Goal: Task Accomplishment & Management: Complete application form

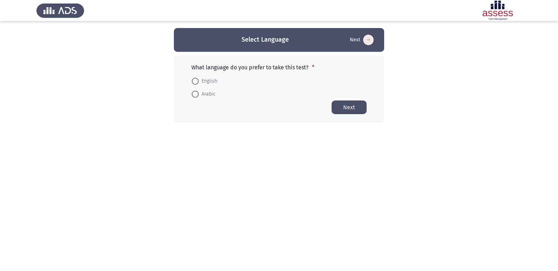
click at [207, 80] on span "English" at bounding box center [208, 81] width 19 height 8
click at [199, 80] on input "English" at bounding box center [195, 81] width 7 height 7
radio input "true"
click at [348, 104] on button "Next" at bounding box center [349, 107] width 35 height 14
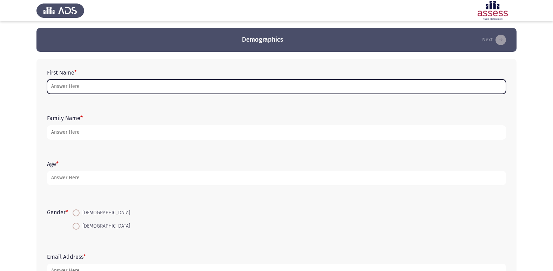
click at [151, 84] on input "First Name *" at bounding box center [276, 87] width 459 height 14
type input "d"
type input "ي"
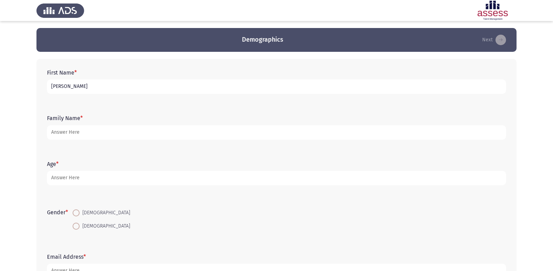
type input "[PERSON_NAME]"
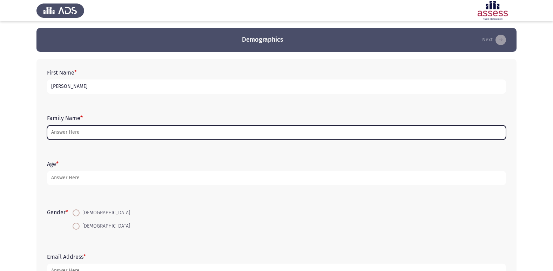
click at [111, 131] on input "Family Name *" at bounding box center [276, 132] width 459 height 14
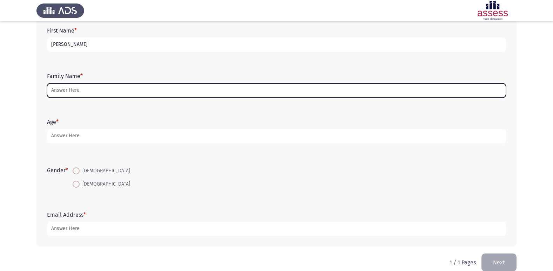
scroll to position [53, 0]
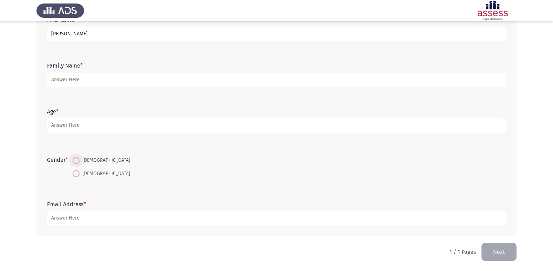
click at [79, 160] on span at bounding box center [76, 160] width 7 height 7
click at [79, 160] on input "[DEMOGRAPHIC_DATA]" at bounding box center [76, 160] width 7 height 7
radio input "true"
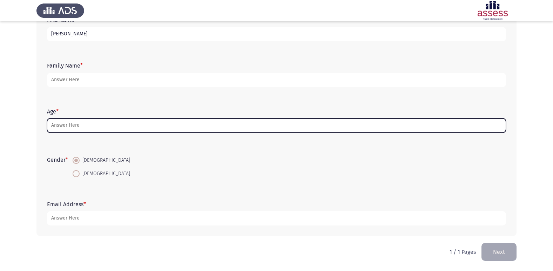
click at [102, 128] on input "Age *" at bounding box center [276, 125] width 459 height 14
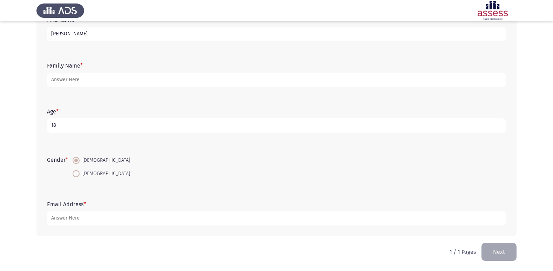
type input "18"
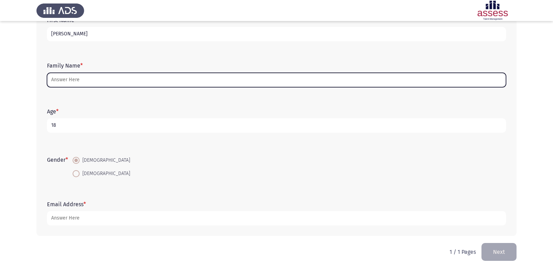
click at [118, 84] on input "Family Name *" at bounding box center [276, 80] width 459 height 14
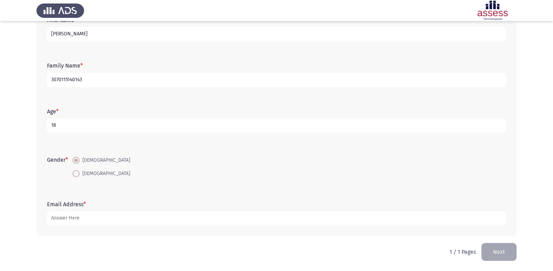
type input "30701151401433"
drag, startPoint x: 105, startPoint y: 79, endPoint x: 5, endPoint y: 87, distance: 100.2
click at [5, 87] on app-assessment-container "Demographics Next First Name * [PERSON_NAME] Family Name * 30701151401433 Age *…" at bounding box center [276, 109] width 553 height 268
type input "30701151401433"
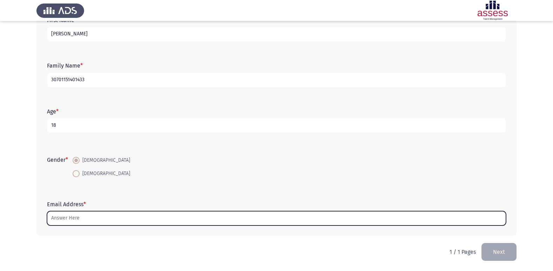
click at [92, 218] on input "Email Address *" at bounding box center [276, 218] width 459 height 14
type input "d"
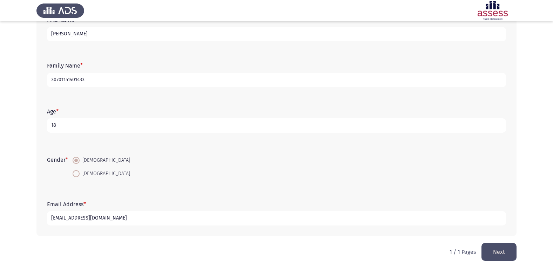
type input "[EMAIL_ADDRESS][DOMAIN_NAME]"
click at [508, 254] on button "Next" at bounding box center [498, 252] width 35 height 18
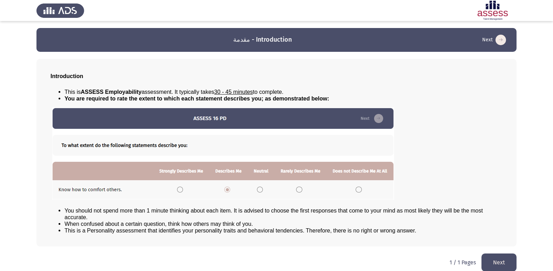
scroll to position [7, 0]
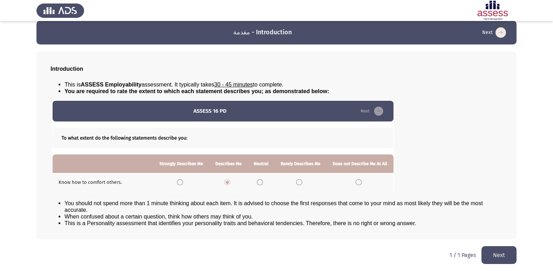
click at [259, 184] on img at bounding box center [223, 146] width 342 height 93
click at [493, 257] on button "Next" at bounding box center [498, 255] width 35 height 18
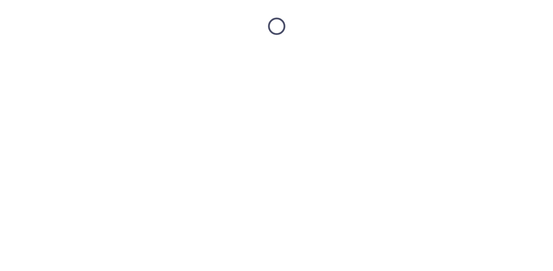
scroll to position [0, 0]
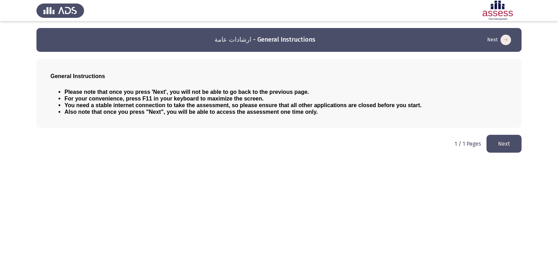
click at [492, 142] on button "Next" at bounding box center [503, 144] width 35 height 18
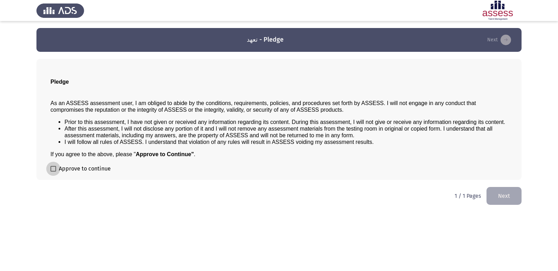
click at [54, 168] on span at bounding box center [53, 169] width 6 height 6
click at [53, 172] on input "Approve to continue" at bounding box center [53, 172] width 0 height 0
checkbox input "true"
click at [499, 192] on button "Next" at bounding box center [503, 196] width 35 height 18
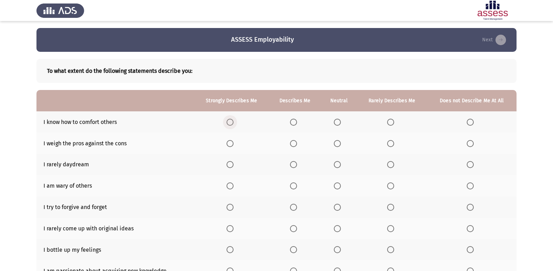
click at [233, 122] on span "Select an option" at bounding box center [229, 122] width 7 height 7
click at [233, 122] on input "Select an option" at bounding box center [229, 122] width 7 height 7
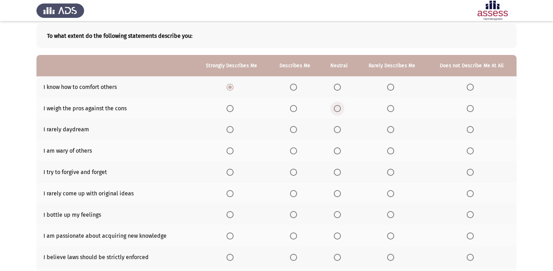
click at [340, 108] on span "Select an option" at bounding box center [337, 108] width 7 height 7
click at [340, 108] on input "Select an option" at bounding box center [337, 108] width 7 height 7
click at [393, 128] on span "Select an option" at bounding box center [390, 129] width 7 height 7
click at [393, 128] on input "Select an option" at bounding box center [390, 129] width 7 height 7
click at [297, 155] on span "Select an option" at bounding box center [293, 151] width 7 height 7
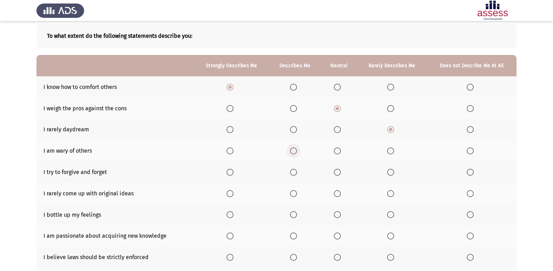
click at [297, 155] on input "Select an option" at bounding box center [293, 151] width 7 height 7
click at [295, 172] on span "Select an option" at bounding box center [293, 172] width 7 height 7
click at [295, 172] on input "Select an option" at bounding box center [293, 172] width 7 height 7
click at [391, 196] on span "Select an option" at bounding box center [390, 193] width 7 height 7
click at [391, 196] on input "Select an option" at bounding box center [390, 193] width 7 height 7
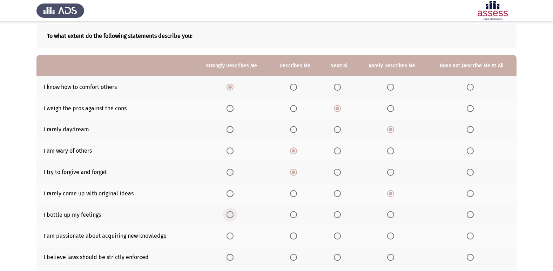
click at [227, 214] on span "Select an option" at bounding box center [229, 214] width 7 height 7
click at [227, 214] on input "Select an option" at bounding box center [229, 214] width 7 height 7
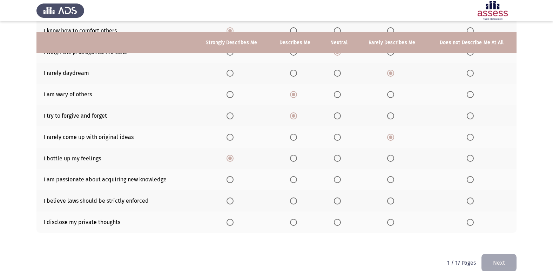
scroll to position [102, 0]
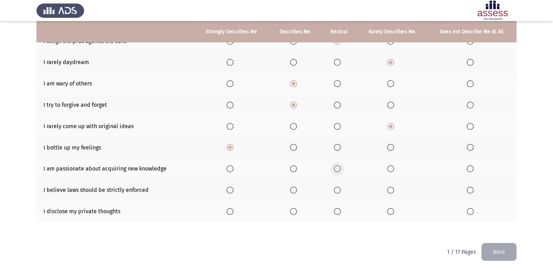
click at [338, 171] on span "Select an option" at bounding box center [337, 168] width 7 height 7
click at [338, 171] on input "Select an option" at bounding box center [337, 168] width 7 height 7
click at [342, 191] on label "Select an option" at bounding box center [339, 190] width 10 height 7
click at [341, 191] on input "Select an option" at bounding box center [337, 190] width 7 height 7
click at [339, 214] on span "Select an option" at bounding box center [337, 211] width 7 height 7
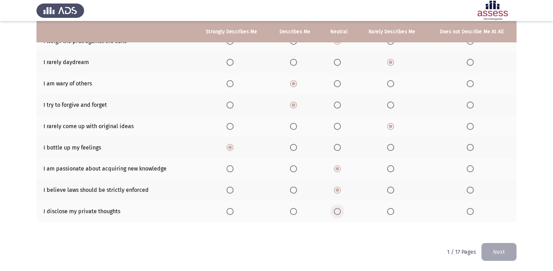
click at [339, 214] on input "Select an option" at bounding box center [337, 211] width 7 height 7
click at [497, 249] on button "Next" at bounding box center [498, 252] width 35 height 18
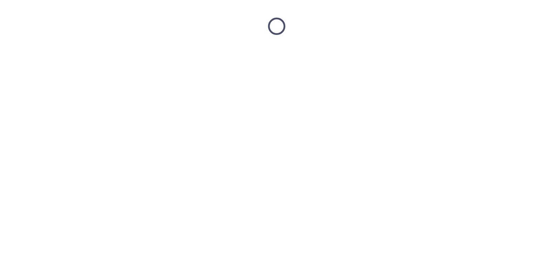
scroll to position [0, 0]
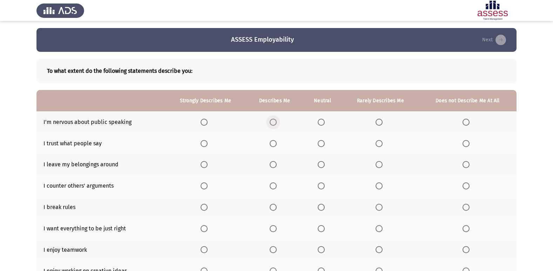
click at [273, 121] on span "Select an option" at bounding box center [273, 122] width 7 height 7
click at [273, 121] on input "Select an option" at bounding box center [273, 122] width 7 height 7
click at [325, 145] on span "Select an option" at bounding box center [321, 143] width 7 height 7
click at [325, 145] on input "Select an option" at bounding box center [321, 143] width 7 height 7
click at [273, 168] on span "Select an option" at bounding box center [273, 164] width 7 height 7
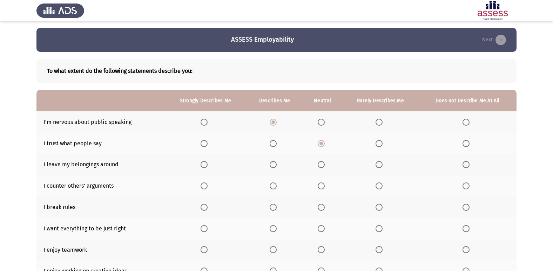
click at [273, 168] on input "Select an option" at bounding box center [273, 164] width 7 height 7
click at [466, 184] on span "Select an option" at bounding box center [465, 186] width 7 height 7
click at [466, 184] on input "Select an option" at bounding box center [465, 186] width 7 height 7
click at [463, 207] on span "Select an option" at bounding box center [465, 207] width 7 height 7
click at [463, 207] on input "Select an option" at bounding box center [465, 207] width 7 height 7
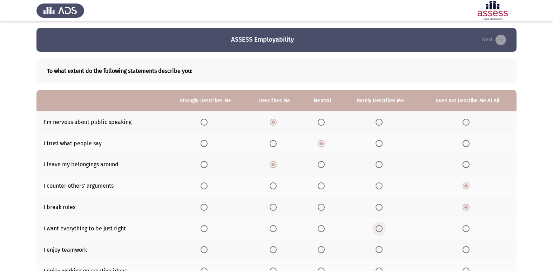
click at [381, 231] on span "Select an option" at bounding box center [378, 228] width 7 height 7
click at [381, 231] on input "Select an option" at bounding box center [378, 228] width 7 height 7
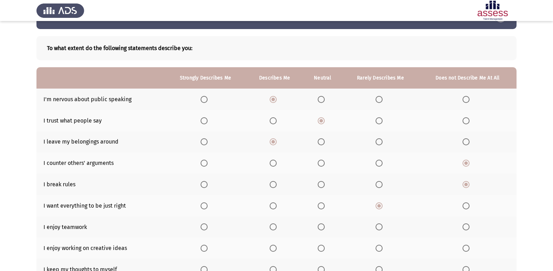
scroll to position [35, 0]
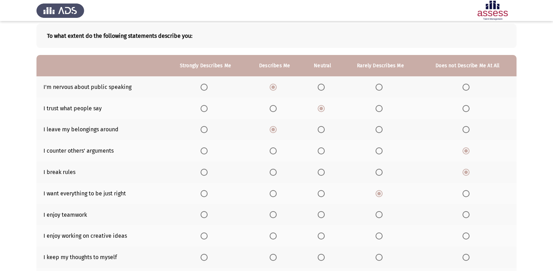
click at [322, 218] on span "Select an option" at bounding box center [321, 214] width 7 height 7
click at [322, 218] on input "Select an option" at bounding box center [321, 214] width 7 height 7
click at [323, 237] on span "Select an option" at bounding box center [321, 236] width 7 height 7
click at [323, 237] on input "Select an option" at bounding box center [321, 236] width 7 height 7
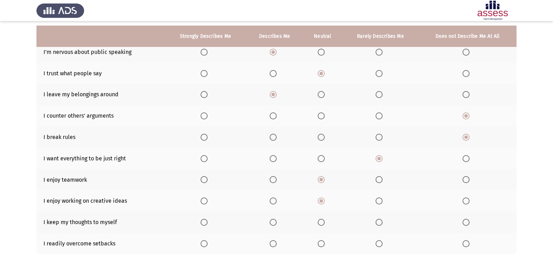
scroll to position [102, 0]
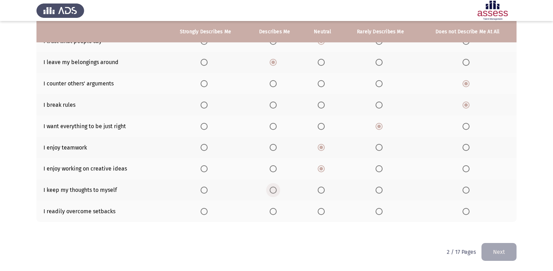
click at [277, 192] on span "Select an option" at bounding box center [273, 190] width 7 height 7
click at [277, 192] on input "Select an option" at bounding box center [273, 190] width 7 height 7
click at [273, 212] on span "Select an option" at bounding box center [273, 211] width 7 height 7
click at [273, 212] on input "Select an option" at bounding box center [273, 211] width 7 height 7
click at [509, 254] on button "Next" at bounding box center [498, 252] width 35 height 18
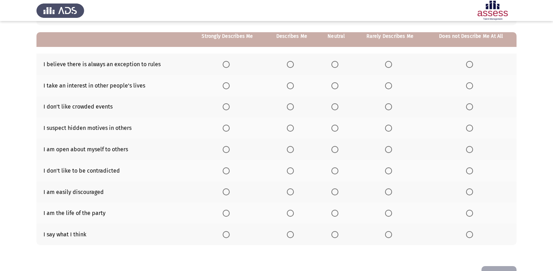
scroll to position [70, 0]
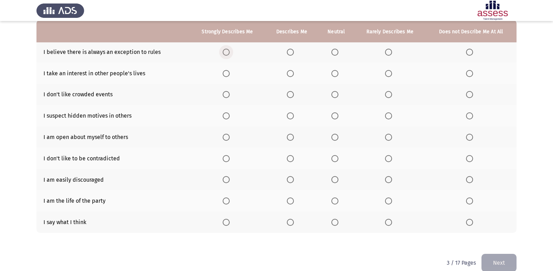
click at [230, 55] on label "Select an option" at bounding box center [228, 52] width 10 height 7
click at [230, 55] on input "Select an option" at bounding box center [226, 52] width 7 height 7
click at [468, 75] on span "Select an option" at bounding box center [469, 73] width 7 height 7
click at [468, 75] on input "Select an option" at bounding box center [469, 73] width 7 height 7
click at [336, 95] on span "Select an option" at bounding box center [334, 94] width 7 height 7
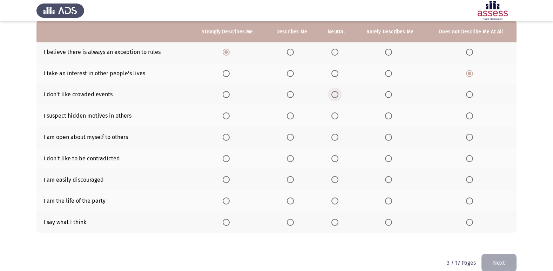
click at [336, 95] on input "Select an option" at bounding box center [334, 94] width 7 height 7
click at [225, 114] on span "Select an option" at bounding box center [226, 116] width 7 height 7
click at [225, 114] on input "Select an option" at bounding box center [226, 116] width 7 height 7
click at [287, 137] on span "Select an option" at bounding box center [290, 137] width 7 height 7
click at [287, 137] on input "Select an option" at bounding box center [290, 137] width 7 height 7
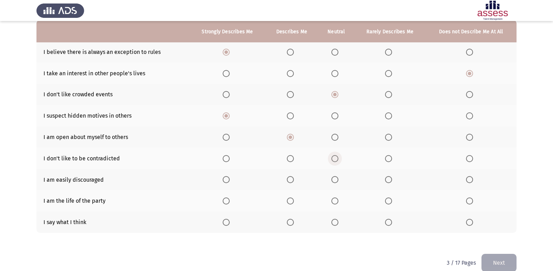
click at [336, 157] on span "Select an option" at bounding box center [334, 158] width 7 height 7
click at [336, 157] on input "Select an option" at bounding box center [334, 158] width 7 height 7
click at [469, 182] on span "Select an option" at bounding box center [469, 179] width 7 height 7
click at [469, 182] on input "Select an option" at bounding box center [469, 179] width 7 height 7
click at [390, 200] on span "Select an option" at bounding box center [388, 201] width 7 height 7
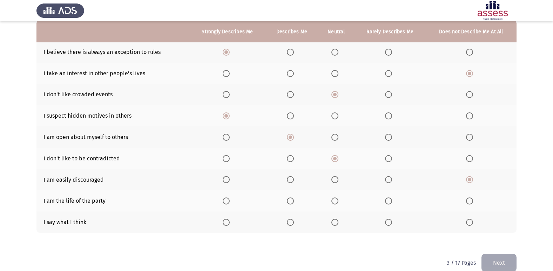
click at [390, 200] on input "Select an option" at bounding box center [388, 201] width 7 height 7
click at [224, 225] on span "Select an option" at bounding box center [226, 222] width 7 height 7
click at [224, 225] on input "Select an option" at bounding box center [226, 222] width 7 height 7
click at [497, 258] on button "Next" at bounding box center [498, 263] width 35 height 18
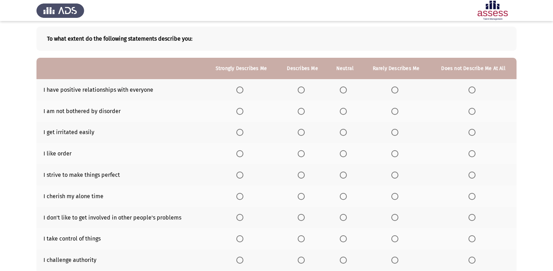
scroll to position [67, 0]
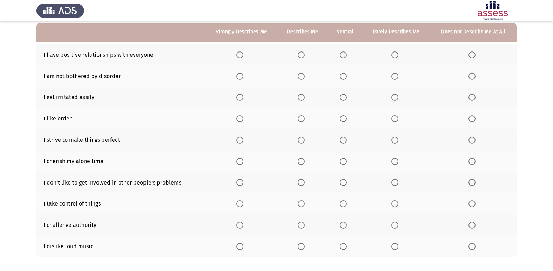
click at [342, 55] on span "Select an option" at bounding box center [343, 55] width 7 height 7
click at [342, 55] on input "Select an option" at bounding box center [343, 55] width 7 height 7
click at [240, 97] on span "Select an option" at bounding box center [239, 97] width 7 height 7
click at [240, 97] on input "Select an option" at bounding box center [239, 97] width 7 height 7
click at [239, 76] on span "Select an option" at bounding box center [239, 76] width 7 height 7
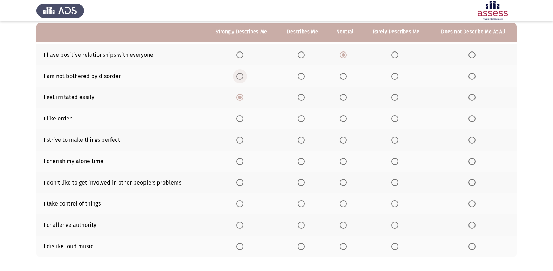
click at [239, 76] on input "Select an option" at bounding box center [239, 76] width 7 height 7
click at [347, 98] on span "Select an option" at bounding box center [343, 97] width 7 height 7
click at [347, 98] on input "Select an option" at bounding box center [343, 97] width 7 height 7
click at [299, 120] on span "Select an option" at bounding box center [301, 118] width 7 height 7
click at [299, 120] on input "Select an option" at bounding box center [301, 118] width 7 height 7
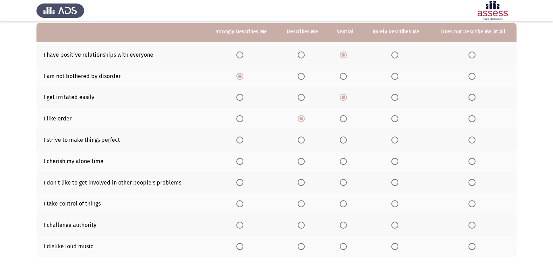
click at [341, 137] on span "Select an option" at bounding box center [343, 140] width 7 height 7
click at [341, 137] on input "Select an option" at bounding box center [343, 140] width 7 height 7
click at [236, 163] on th at bounding box center [241, 161] width 73 height 21
click at [238, 162] on span "Select an option" at bounding box center [239, 161] width 7 height 7
click at [238, 162] on input "Select an option" at bounding box center [239, 161] width 7 height 7
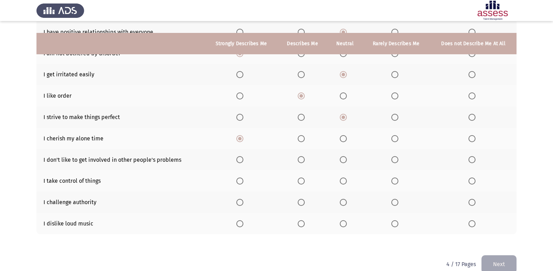
scroll to position [102, 0]
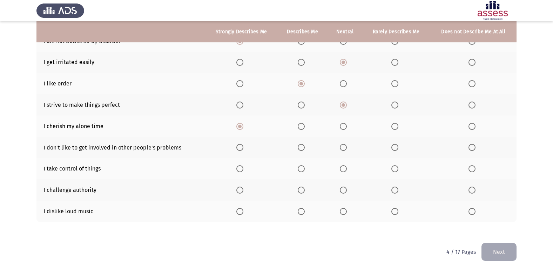
click at [341, 148] on span "Select an option" at bounding box center [343, 147] width 7 height 7
click at [341, 148] on input "Select an option" at bounding box center [343, 147] width 7 height 7
click at [341, 170] on span "Select an option" at bounding box center [343, 168] width 7 height 7
click at [341, 170] on input "Select an option" at bounding box center [343, 168] width 7 height 7
click at [298, 192] on span "Select an option" at bounding box center [301, 190] width 7 height 7
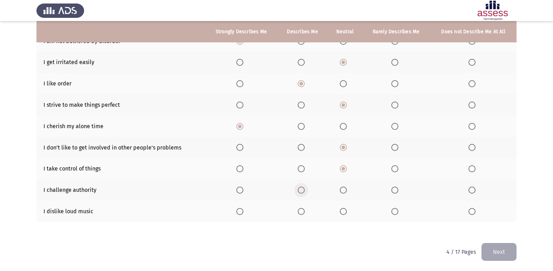
click at [298, 192] on input "Select an option" at bounding box center [301, 190] width 7 height 7
click at [471, 211] on span "Select an option" at bounding box center [471, 211] width 7 height 7
click at [471, 211] on input "Select an option" at bounding box center [471, 211] width 7 height 7
click at [493, 254] on button "Next" at bounding box center [498, 252] width 35 height 18
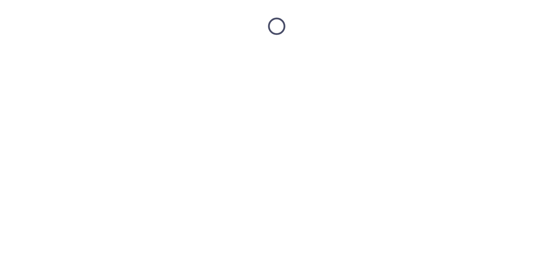
scroll to position [0, 0]
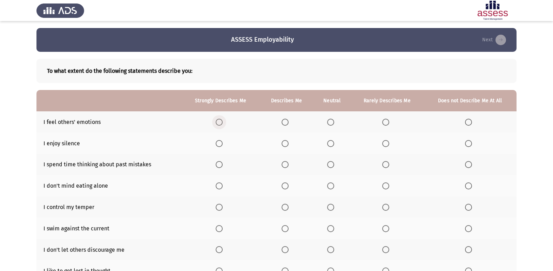
click at [218, 122] on span "Select an option" at bounding box center [219, 122] width 7 height 7
click at [218, 122] on input "Select an option" at bounding box center [219, 122] width 7 height 7
click at [285, 144] on span "Select an option" at bounding box center [284, 143] width 7 height 7
click at [285, 144] on input "Select an option" at bounding box center [284, 143] width 7 height 7
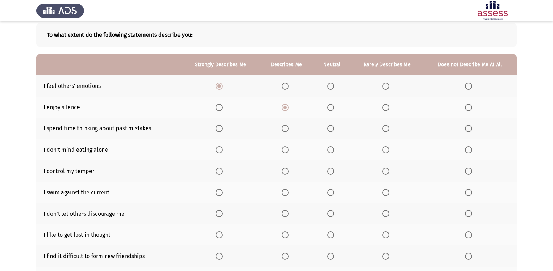
scroll to position [32, 0]
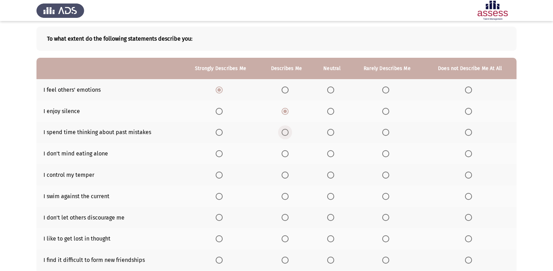
click at [288, 134] on span "Select an option" at bounding box center [284, 132] width 7 height 7
click at [288, 134] on input "Select an option" at bounding box center [284, 132] width 7 height 7
click at [331, 152] on span "Select an option" at bounding box center [330, 153] width 7 height 7
click at [331, 152] on input "Select an option" at bounding box center [330, 153] width 7 height 7
click at [331, 175] on span "Select an option" at bounding box center [330, 175] width 7 height 7
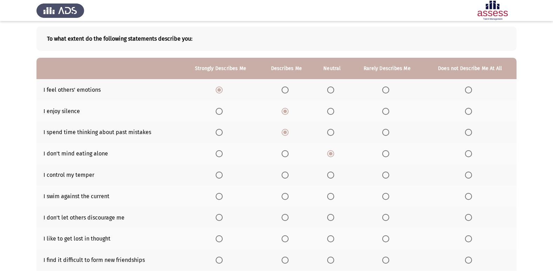
click at [331, 175] on input "Select an option" at bounding box center [330, 175] width 7 height 7
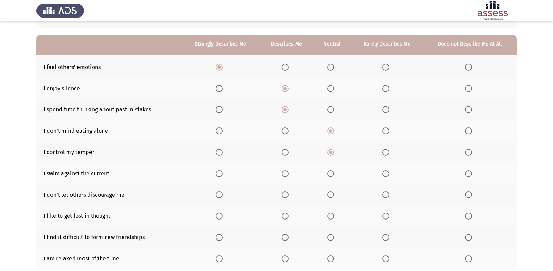
scroll to position [67, 0]
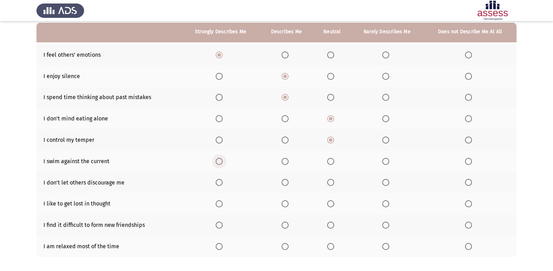
click at [220, 161] on span "Select an option" at bounding box center [219, 161] width 7 height 7
click at [220, 161] on input "Select an option" at bounding box center [219, 161] width 7 height 7
click at [219, 183] on span "Select an option" at bounding box center [219, 182] width 7 height 7
click at [219, 183] on input "Select an option" at bounding box center [219, 182] width 7 height 7
click at [389, 204] on span "Select an option" at bounding box center [385, 203] width 7 height 7
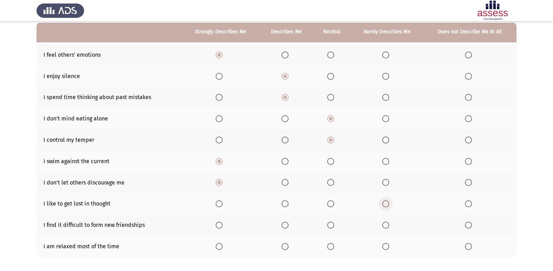
click at [389, 204] on input "Select an option" at bounding box center [385, 203] width 7 height 7
click at [286, 222] on span "Select an option" at bounding box center [284, 225] width 7 height 7
click at [286, 222] on input "Select an option" at bounding box center [284, 225] width 7 height 7
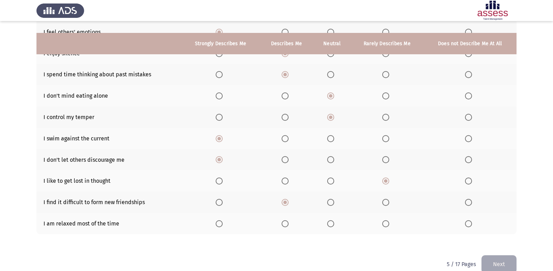
scroll to position [102, 0]
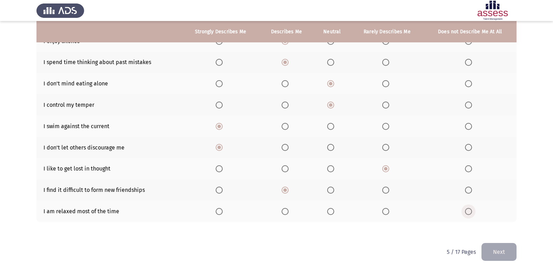
click at [466, 215] on span "Select an option" at bounding box center [468, 211] width 7 height 7
click at [466, 215] on input "Select an option" at bounding box center [468, 211] width 7 height 7
click at [496, 254] on button "Next" at bounding box center [498, 252] width 35 height 18
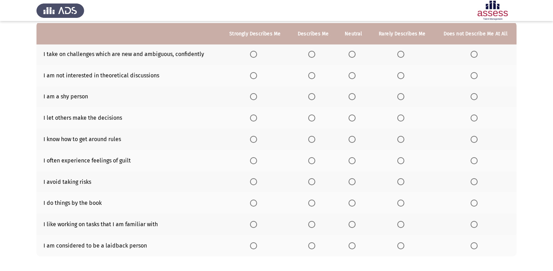
scroll to position [35, 0]
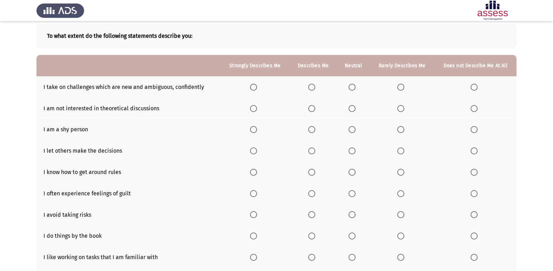
click at [353, 89] on span "Select an option" at bounding box center [351, 87] width 7 height 7
click at [353, 89] on input "Select an option" at bounding box center [351, 87] width 7 height 7
click at [314, 109] on span "Select an option" at bounding box center [311, 108] width 7 height 7
click at [314, 109] on input "Select an option" at bounding box center [311, 108] width 7 height 7
click at [353, 108] on span "Select an option" at bounding box center [351, 108] width 7 height 7
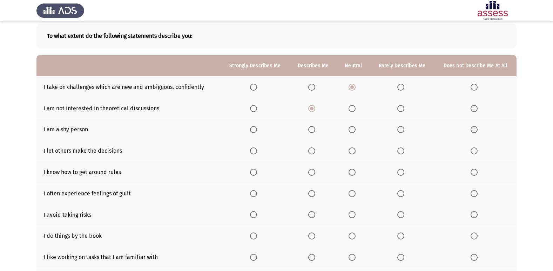
click at [353, 108] on input "Select an option" at bounding box center [351, 108] width 7 height 7
click at [257, 130] on span "Select an option" at bounding box center [253, 129] width 7 height 7
click at [257, 130] on input "Select an option" at bounding box center [253, 129] width 7 height 7
click at [257, 153] on span "Select an option" at bounding box center [253, 151] width 7 height 7
click at [257, 153] on input "Select an option" at bounding box center [253, 151] width 7 height 7
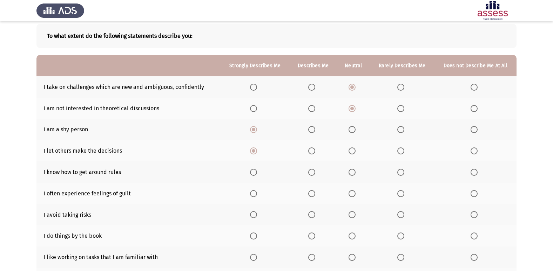
click at [400, 106] on span "Select an option" at bounding box center [400, 108] width 7 height 7
click at [400, 106] on input "Select an option" at bounding box center [400, 108] width 7 height 7
click at [311, 151] on span "Select an option" at bounding box center [311, 151] width 7 height 7
click at [311, 151] on input "Select an option" at bounding box center [311, 151] width 7 height 7
click at [315, 173] on span "Select an option" at bounding box center [311, 172] width 7 height 7
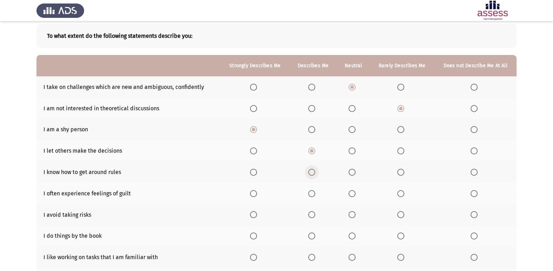
click at [315, 173] on input "Select an option" at bounding box center [311, 172] width 7 height 7
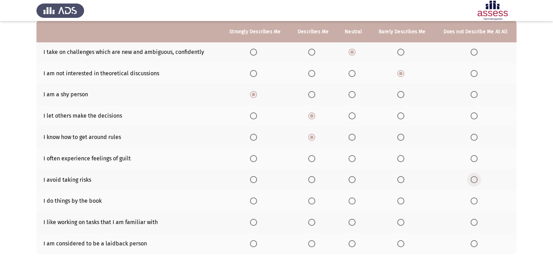
click at [476, 180] on span "Select an option" at bounding box center [473, 179] width 7 height 7
click at [476, 180] on input "Select an option" at bounding box center [473, 179] width 7 height 7
click at [255, 158] on span "Select an option" at bounding box center [253, 158] width 7 height 7
click at [255, 158] on input "Select an option" at bounding box center [253, 158] width 7 height 7
click at [352, 181] on span "Select an option" at bounding box center [351, 179] width 7 height 7
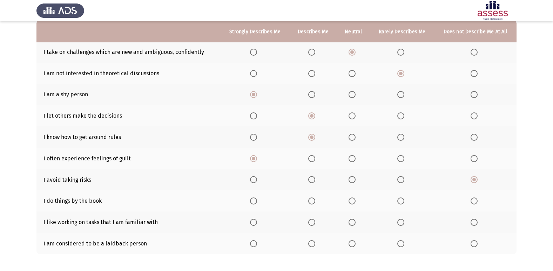
click at [352, 181] on input "Select an option" at bounding box center [351, 179] width 7 height 7
click at [352, 228] on th at bounding box center [353, 222] width 33 height 21
click at [352, 226] on span "Select an option" at bounding box center [351, 222] width 7 height 7
click at [352, 226] on input "Select an option" at bounding box center [351, 222] width 7 height 7
click at [399, 200] on span "Select an option" at bounding box center [400, 201] width 7 height 7
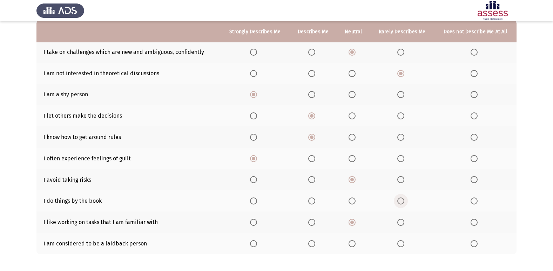
click at [399, 200] on input "Select an option" at bounding box center [400, 201] width 7 height 7
click at [402, 243] on span "Select an option" at bounding box center [400, 243] width 7 height 7
click at [402, 243] on input "Select an option" at bounding box center [400, 243] width 7 height 7
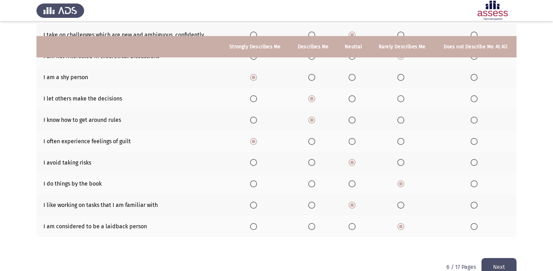
scroll to position [102, 0]
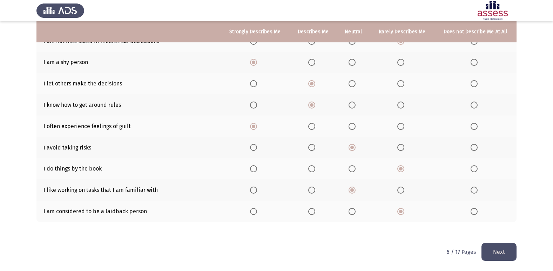
click at [489, 252] on button "Next" at bounding box center [498, 252] width 35 height 18
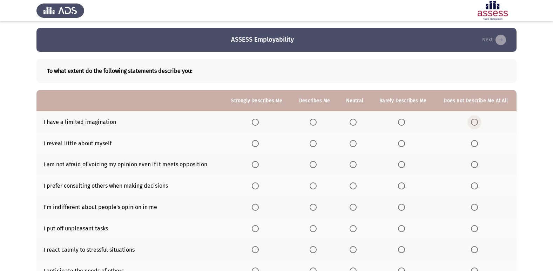
click at [478, 122] on label "Select an option" at bounding box center [476, 122] width 10 height 7
click at [478, 122] on input "Select an option" at bounding box center [474, 122] width 7 height 7
click at [316, 143] on span "Select an option" at bounding box center [312, 143] width 7 height 7
click at [316, 143] on input "Select an option" at bounding box center [312, 143] width 7 height 7
click at [355, 167] on span "Select an option" at bounding box center [352, 164] width 7 height 7
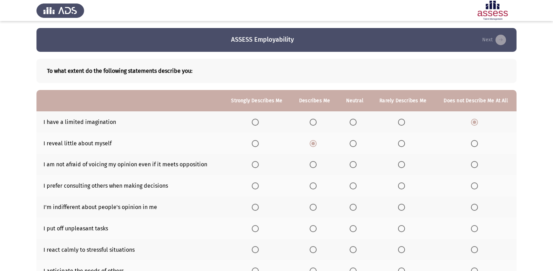
click at [355, 167] on input "Select an option" at bounding box center [352, 164] width 7 height 7
click at [404, 186] on span "Select an option" at bounding box center [401, 186] width 7 height 7
click at [404, 186] on input "Select an option" at bounding box center [401, 186] width 7 height 7
click at [356, 207] on span "Select an option" at bounding box center [352, 207] width 7 height 7
click at [356, 207] on input "Select an option" at bounding box center [352, 207] width 7 height 7
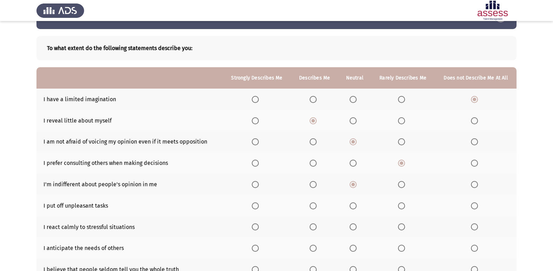
scroll to position [35, 0]
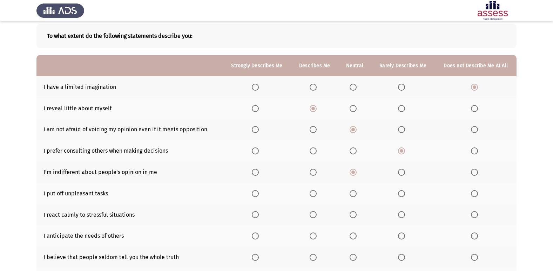
click at [401, 191] on span "Select an option" at bounding box center [401, 193] width 7 height 7
click at [401, 191] on input "Select an option" at bounding box center [401, 193] width 7 height 7
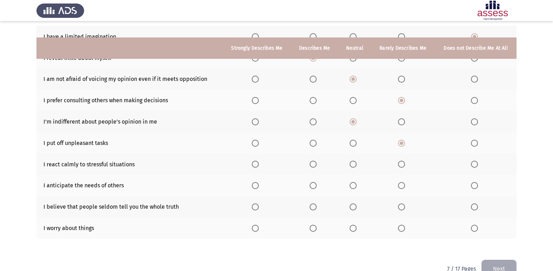
scroll to position [102, 0]
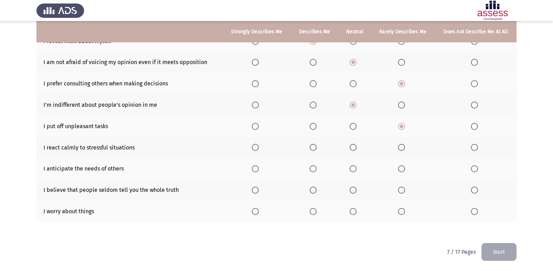
click at [353, 146] on span "Select an option" at bounding box center [352, 147] width 7 height 7
click at [353, 146] on input "Select an option" at bounding box center [352, 147] width 7 height 7
click at [258, 170] on span "Select an option" at bounding box center [255, 168] width 7 height 7
click at [258, 170] on input "Select an option" at bounding box center [255, 168] width 7 height 7
click at [352, 190] on span "Select an option" at bounding box center [352, 190] width 7 height 7
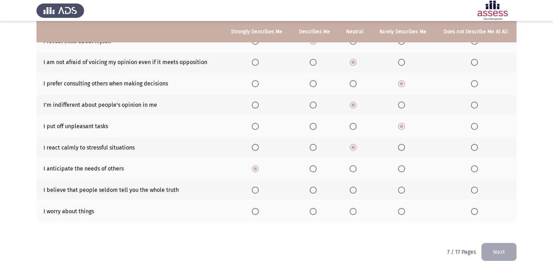
click at [352, 190] on input "Select an option" at bounding box center [352, 190] width 7 height 7
click at [254, 213] on span "Select an option" at bounding box center [255, 211] width 7 height 7
click at [254, 213] on input "Select an option" at bounding box center [255, 211] width 7 height 7
click at [504, 252] on button "Next" at bounding box center [498, 252] width 35 height 18
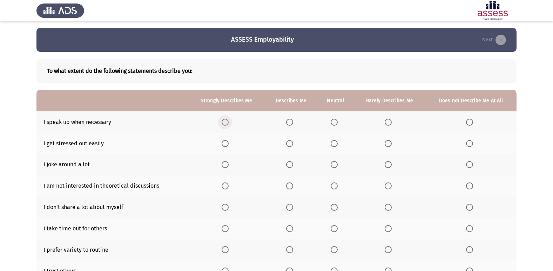
click at [226, 121] on span "Select an option" at bounding box center [225, 122] width 7 height 7
click at [226, 121] on input "Select an option" at bounding box center [225, 122] width 7 height 7
click at [332, 142] on span "Select an option" at bounding box center [334, 143] width 7 height 7
click at [332, 142] on input "Select an option" at bounding box center [334, 143] width 7 height 7
click at [335, 166] on span "Select an option" at bounding box center [334, 164] width 7 height 7
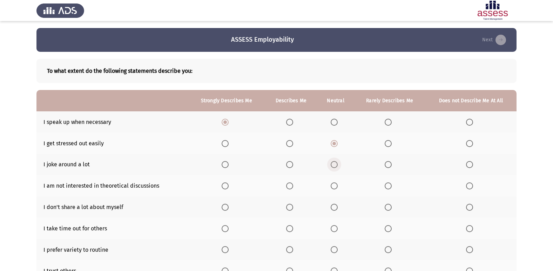
click at [335, 166] on input "Select an option" at bounding box center [334, 164] width 7 height 7
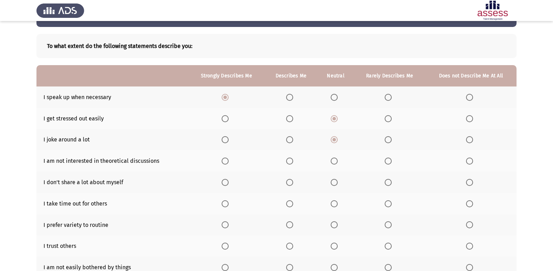
scroll to position [35, 0]
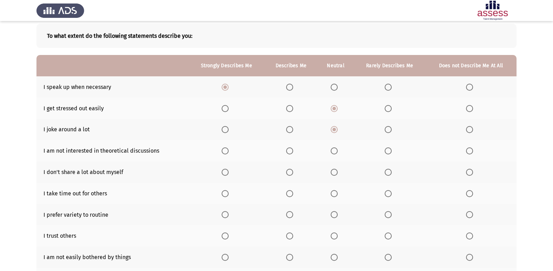
click at [390, 152] on span "Select an option" at bounding box center [387, 151] width 7 height 7
click at [390, 152] on input "Select an option" at bounding box center [387, 151] width 7 height 7
click at [335, 171] on span "Select an option" at bounding box center [334, 172] width 7 height 7
click at [335, 171] on input "Select an option" at bounding box center [334, 172] width 7 height 7
click at [336, 197] on span "Select an option" at bounding box center [334, 193] width 7 height 7
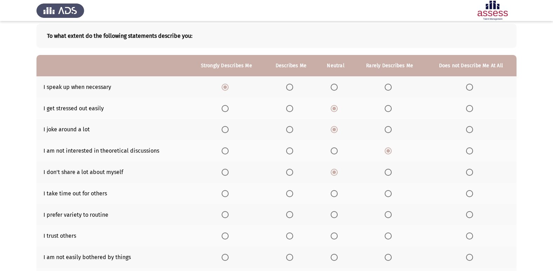
click at [336, 197] on input "Select an option" at bounding box center [334, 193] width 7 height 7
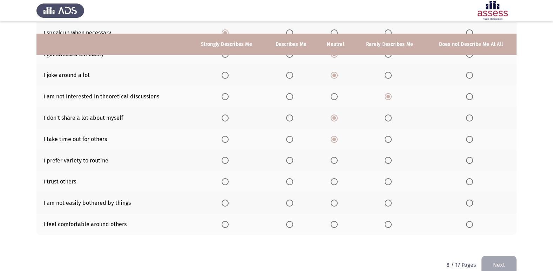
scroll to position [102, 0]
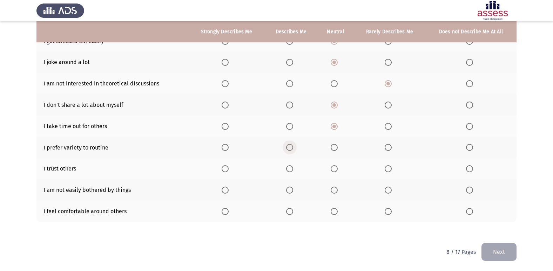
click at [293, 147] on span "Select an option" at bounding box center [289, 147] width 7 height 7
click at [293, 147] on input "Select an option" at bounding box center [289, 147] width 7 height 7
click at [333, 167] on span "Select an option" at bounding box center [334, 168] width 7 height 7
click at [333, 167] on input "Select an option" at bounding box center [334, 168] width 7 height 7
click at [338, 189] on span "Select an option" at bounding box center [334, 190] width 7 height 7
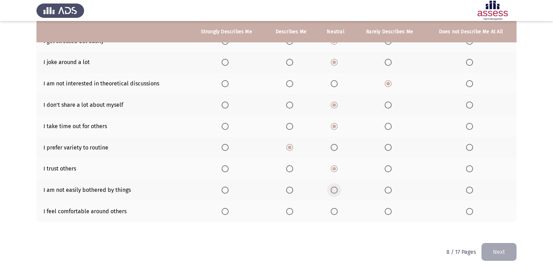
click at [338, 189] on input "Select an option" at bounding box center [334, 190] width 7 height 7
click at [387, 212] on span "Select an option" at bounding box center [387, 211] width 7 height 7
click at [387, 212] on input "Select an option" at bounding box center [387, 211] width 7 height 7
click at [499, 254] on button "Next" at bounding box center [498, 252] width 35 height 18
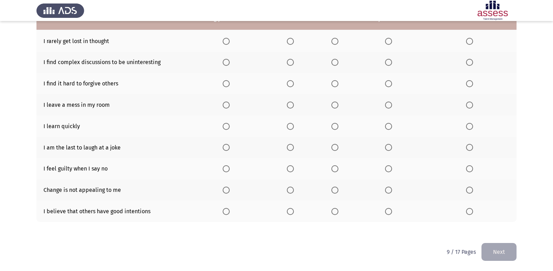
scroll to position [67, 0]
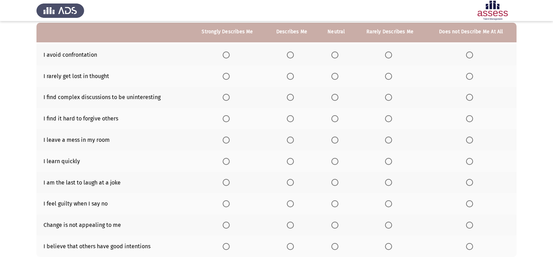
click at [291, 139] on span "Select an option" at bounding box center [290, 140] width 7 height 7
click at [291, 139] on input "Select an option" at bounding box center [290, 140] width 7 height 7
click at [335, 163] on span "Select an option" at bounding box center [334, 161] width 7 height 7
click at [335, 163] on input "Select an option" at bounding box center [334, 161] width 7 height 7
click at [228, 183] on span "Select an option" at bounding box center [226, 182] width 7 height 7
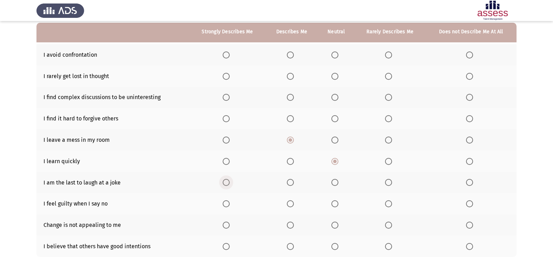
click at [228, 183] on input "Select an option" at bounding box center [226, 182] width 7 height 7
click at [336, 246] on span "Select an option" at bounding box center [334, 246] width 7 height 7
click at [336, 246] on input "Select an option" at bounding box center [334, 246] width 7 height 7
click at [391, 223] on span "Select an option" at bounding box center [388, 225] width 7 height 7
click at [391, 223] on input "Select an option" at bounding box center [388, 225] width 7 height 7
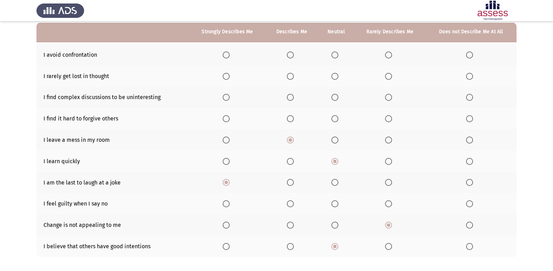
click at [393, 206] on label "Select an option" at bounding box center [390, 203] width 10 height 7
click at [392, 206] on input "Select an option" at bounding box center [388, 203] width 7 height 7
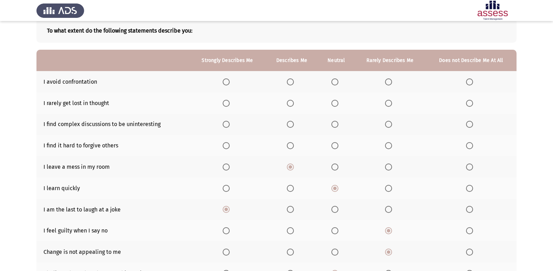
scroll to position [0, 0]
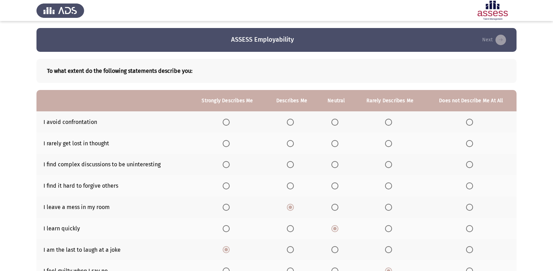
click at [391, 188] on span "Select an option" at bounding box center [388, 186] width 7 height 7
click at [391, 188] on input "Select an option" at bounding box center [388, 186] width 7 height 7
click at [389, 168] on span "Select an option" at bounding box center [388, 164] width 7 height 7
click at [389, 168] on input "Select an option" at bounding box center [388, 164] width 7 height 7
click at [386, 145] on span "Select an option" at bounding box center [388, 143] width 7 height 7
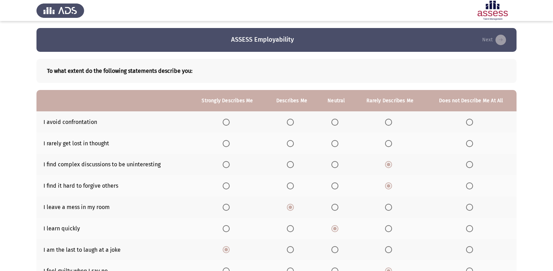
click at [386, 145] on input "Select an option" at bounding box center [388, 143] width 7 height 7
click at [389, 125] on span "Select an option" at bounding box center [388, 122] width 7 height 7
click at [389, 125] on input "Select an option" at bounding box center [388, 122] width 7 height 7
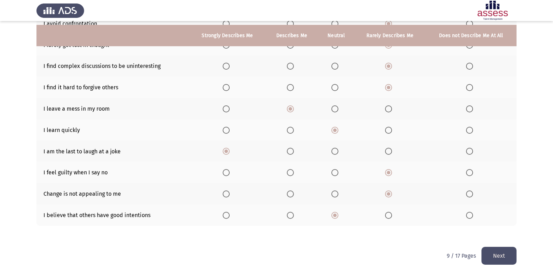
scroll to position [102, 0]
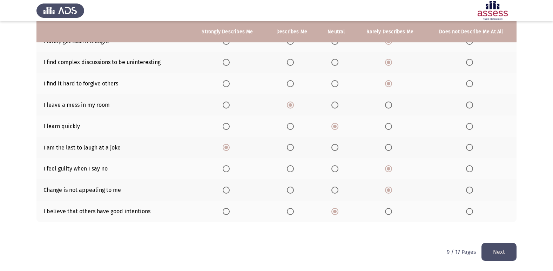
click at [506, 254] on button "Next" at bounding box center [498, 252] width 35 height 18
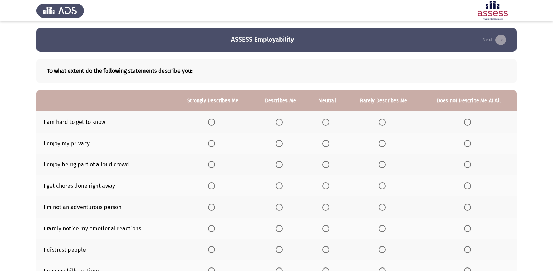
scroll to position [35, 0]
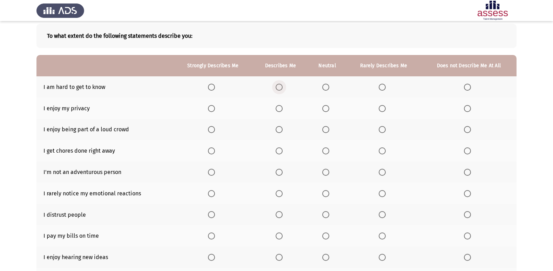
click at [278, 87] on span "Select an option" at bounding box center [278, 87] width 7 height 7
click at [278, 87] on input "Select an option" at bounding box center [278, 87] width 7 height 7
click at [278, 107] on span "Select an option" at bounding box center [278, 108] width 7 height 7
click at [278, 107] on input "Select an option" at bounding box center [278, 108] width 7 height 7
click at [381, 128] on span "Select an option" at bounding box center [382, 129] width 7 height 7
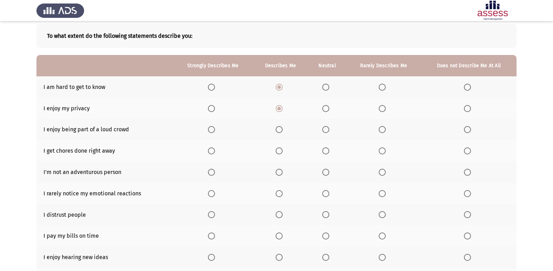
click at [381, 128] on input "Select an option" at bounding box center [382, 129] width 7 height 7
click at [328, 150] on span "Select an option" at bounding box center [325, 151] width 7 height 7
click at [328, 150] on input "Select an option" at bounding box center [325, 151] width 7 height 7
click at [327, 171] on span "Select an option" at bounding box center [325, 172] width 7 height 7
click at [327, 171] on input "Select an option" at bounding box center [325, 172] width 7 height 7
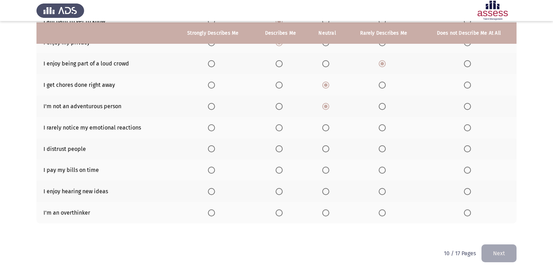
scroll to position [102, 0]
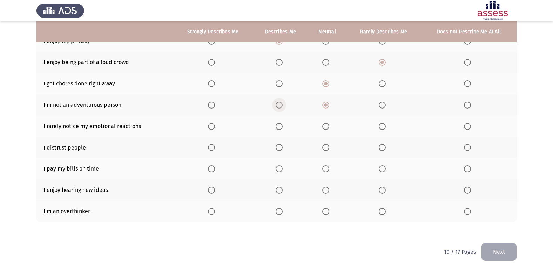
click at [278, 104] on span "Select an option" at bounding box center [278, 105] width 7 height 7
click at [278, 104] on input "Select an option" at bounding box center [278, 105] width 7 height 7
click at [284, 127] on label "Select an option" at bounding box center [280, 126] width 10 height 7
click at [282, 127] on input "Select an option" at bounding box center [278, 126] width 7 height 7
click at [323, 145] on span "Select an option" at bounding box center [325, 147] width 7 height 7
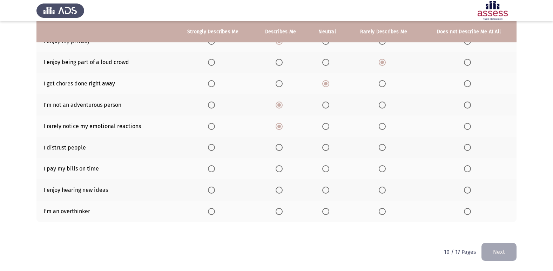
click at [323, 145] on input "Select an option" at bounding box center [325, 147] width 7 height 7
click at [326, 171] on span "Select an option" at bounding box center [325, 168] width 7 height 7
click at [326, 171] on input "Select an option" at bounding box center [325, 168] width 7 height 7
click at [278, 186] on mat-radio-button "Select an option" at bounding box center [280, 189] width 10 height 7
click at [280, 189] on span "Select an option" at bounding box center [278, 190] width 7 height 7
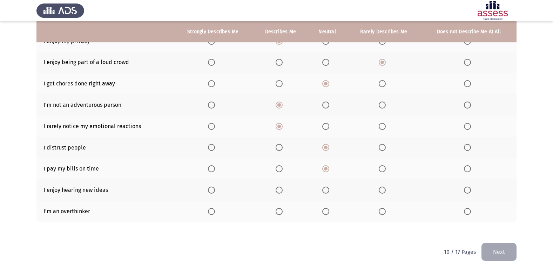
click at [280, 189] on input "Select an option" at bounding box center [278, 190] width 7 height 7
click at [223, 212] on th at bounding box center [213, 211] width 80 height 21
click at [216, 211] on label "Select an option" at bounding box center [213, 211] width 10 height 7
click at [215, 211] on input "Select an option" at bounding box center [211, 211] width 7 height 7
click at [505, 260] on button "Next" at bounding box center [498, 252] width 35 height 18
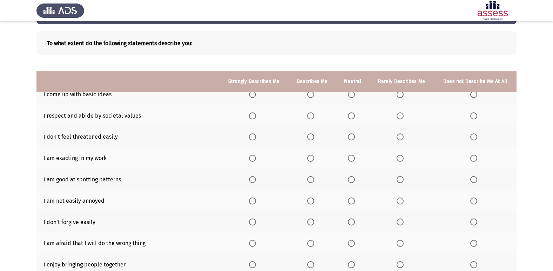
scroll to position [0, 0]
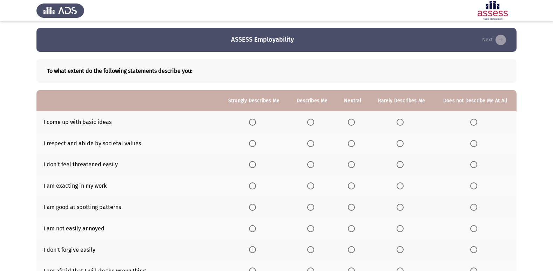
click at [398, 124] on span "Select an option" at bounding box center [399, 122] width 7 height 7
click at [398, 124] on input "Select an option" at bounding box center [399, 122] width 7 height 7
click at [400, 145] on span "Select an option" at bounding box center [399, 143] width 7 height 7
click at [400, 145] on input "Select an option" at bounding box center [399, 143] width 7 height 7
click at [350, 161] on mat-radio-button "Select an option" at bounding box center [353, 164] width 10 height 7
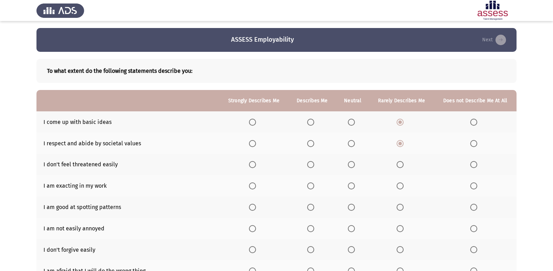
click at [350, 164] on span "Select an option" at bounding box center [351, 164] width 7 height 7
click at [350, 164] on input "Select an option" at bounding box center [351, 164] width 7 height 7
click at [351, 190] on th at bounding box center [352, 185] width 33 height 21
click at [349, 186] on span "Select an option" at bounding box center [351, 186] width 7 height 7
click at [349, 186] on input "Select an option" at bounding box center [351, 186] width 7 height 7
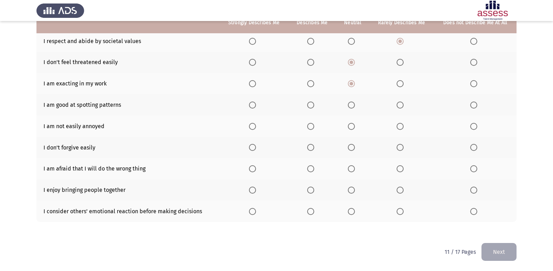
scroll to position [67, 0]
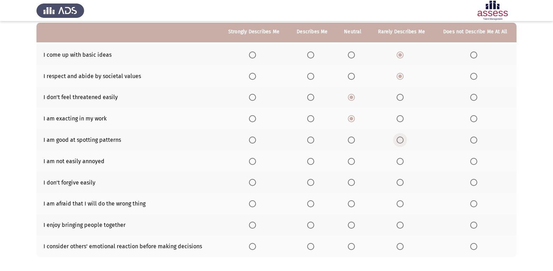
click at [403, 140] on span "Select an option" at bounding box center [399, 140] width 7 height 7
click at [403, 140] on input "Select an option" at bounding box center [399, 140] width 7 height 7
click at [352, 162] on span "Select an option" at bounding box center [351, 161] width 7 height 7
click at [352, 162] on input "Select an option" at bounding box center [351, 161] width 7 height 7
click at [311, 182] on span "Select an option" at bounding box center [310, 182] width 7 height 7
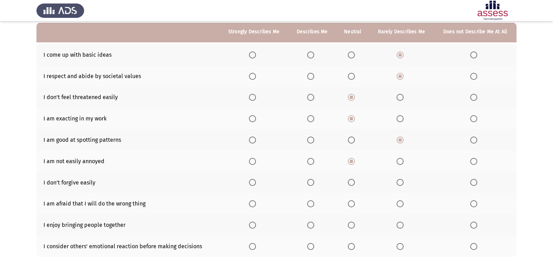
click at [311, 182] on input "Select an option" at bounding box center [310, 182] width 7 height 7
click at [309, 202] on span "Select an option" at bounding box center [310, 203] width 7 height 7
click at [309, 202] on input "Select an option" at bounding box center [310, 203] width 7 height 7
click at [253, 225] on span "Select an option" at bounding box center [252, 225] width 7 height 7
click at [253, 225] on input "Select an option" at bounding box center [252, 225] width 7 height 7
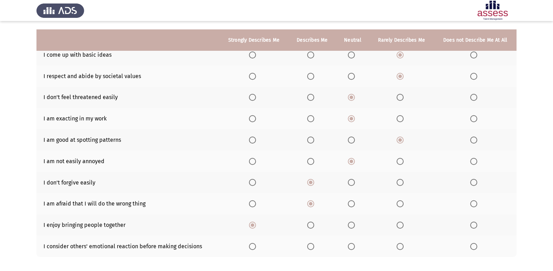
scroll to position [102, 0]
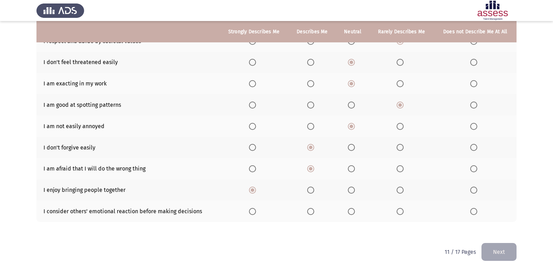
click at [314, 211] on span "Select an option" at bounding box center [310, 211] width 7 height 7
click at [314, 211] on input "Select an option" at bounding box center [310, 211] width 7 height 7
click at [495, 251] on button "Next" at bounding box center [498, 252] width 35 height 18
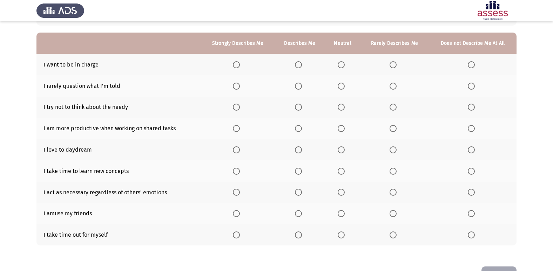
scroll to position [46, 0]
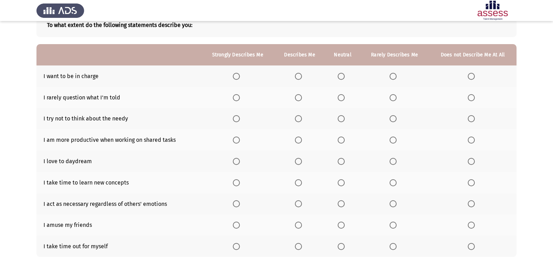
click at [345, 79] on span "Select an option" at bounding box center [341, 76] width 7 height 7
click at [345, 79] on input "Select an option" at bounding box center [341, 76] width 7 height 7
click at [393, 99] on span "Select an option" at bounding box center [392, 97] width 7 height 7
click at [393, 99] on input "Select an option" at bounding box center [392, 97] width 7 height 7
click at [393, 120] on span "Select an option" at bounding box center [392, 118] width 7 height 7
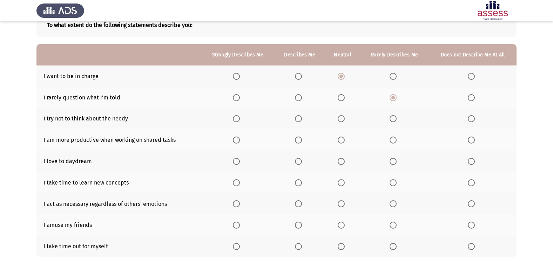
click at [393, 120] on input "Select an option" at bounding box center [392, 118] width 7 height 7
click at [342, 139] on span "Select an option" at bounding box center [341, 140] width 7 height 7
click at [342, 139] on input "Select an option" at bounding box center [341, 140] width 7 height 7
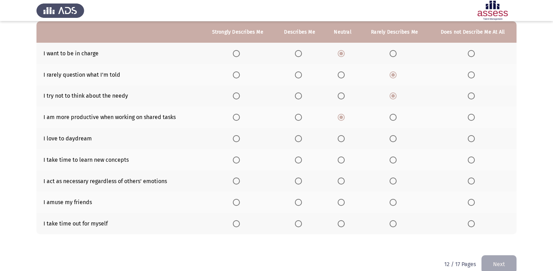
scroll to position [81, 0]
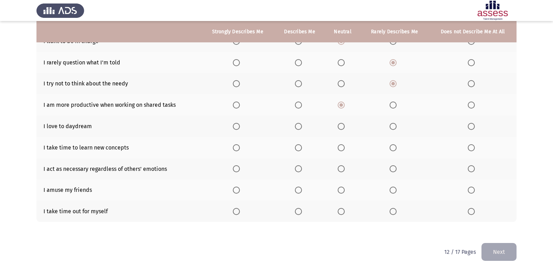
click at [301, 150] on span "Select an option" at bounding box center [298, 147] width 7 height 7
click at [301, 150] on input "Select an option" at bounding box center [298, 147] width 7 height 7
click at [300, 129] on span "Select an option" at bounding box center [298, 126] width 7 height 7
click at [300, 129] on input "Select an option" at bounding box center [298, 126] width 7 height 7
click at [392, 172] on span "Select an option" at bounding box center [392, 168] width 7 height 7
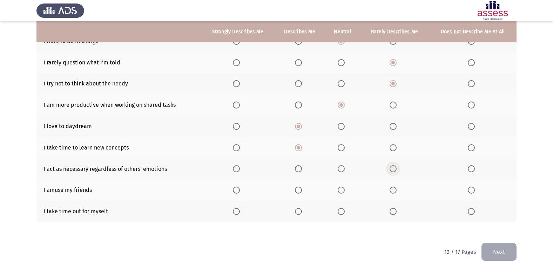
click at [392, 172] on input "Select an option" at bounding box center [392, 168] width 7 height 7
click at [340, 193] on span "Select an option" at bounding box center [341, 190] width 7 height 7
click at [340, 193] on input "Select an option" at bounding box center [341, 190] width 7 height 7
click at [338, 214] on th at bounding box center [342, 211] width 35 height 21
click at [342, 212] on span "Select an option" at bounding box center [341, 211] width 7 height 7
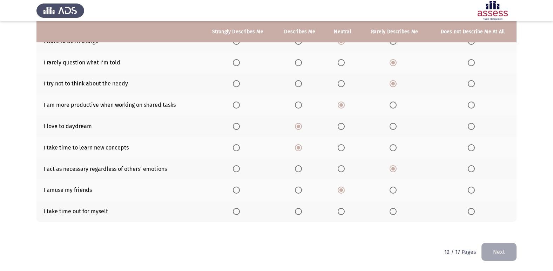
click at [342, 212] on input "Select an option" at bounding box center [341, 211] width 7 height 7
click at [497, 251] on button "Next" at bounding box center [498, 252] width 35 height 18
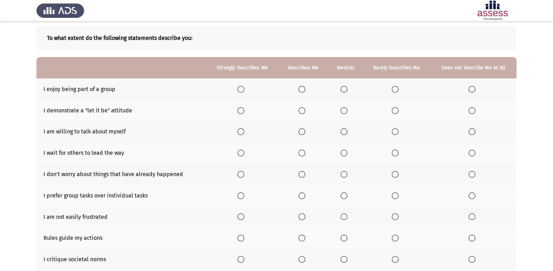
scroll to position [32, 0]
click at [300, 88] on span "Select an option" at bounding box center [301, 90] width 7 height 7
click at [300, 88] on input "Select an option" at bounding box center [301, 90] width 7 height 7
click at [302, 112] on span "Select an option" at bounding box center [301, 111] width 7 height 7
click at [302, 112] on input "Select an option" at bounding box center [301, 111] width 7 height 7
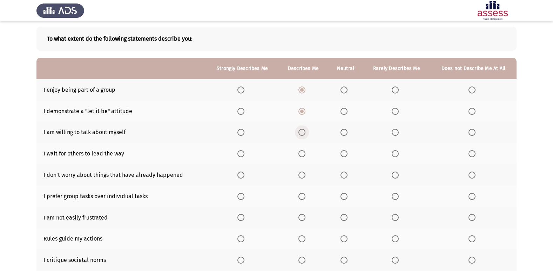
click at [301, 132] on span "Select an option" at bounding box center [301, 132] width 7 height 7
click at [301, 132] on input "Select an option" at bounding box center [301, 132] width 7 height 7
click at [347, 155] on span "Select an option" at bounding box center [343, 153] width 7 height 7
click at [347, 155] on input "Select an option" at bounding box center [343, 153] width 7 height 7
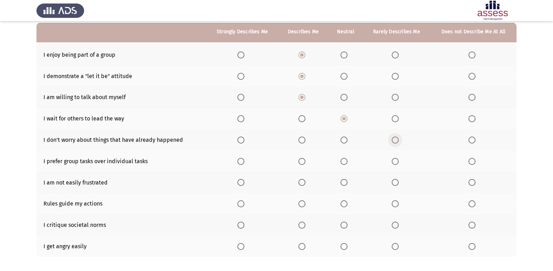
click at [397, 138] on span "Select an option" at bounding box center [394, 140] width 7 height 7
click at [397, 138] on input "Select an option" at bounding box center [394, 140] width 7 height 7
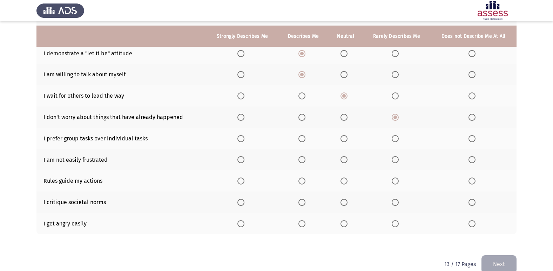
scroll to position [102, 0]
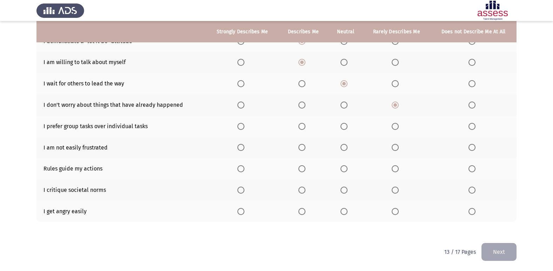
click at [305, 127] on span "Select an option" at bounding box center [301, 126] width 7 height 7
click at [305, 127] on input "Select an option" at bounding box center [301, 126] width 7 height 7
click at [349, 149] on label "Select an option" at bounding box center [345, 147] width 10 height 7
click at [347, 149] on input "Select an option" at bounding box center [343, 147] width 7 height 7
click at [402, 174] on th at bounding box center [396, 168] width 67 height 21
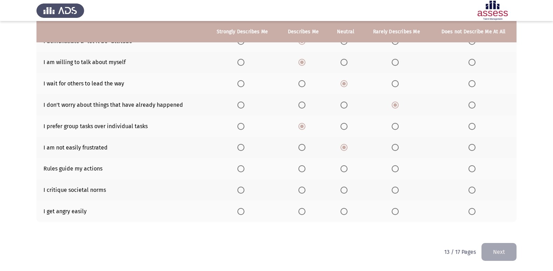
click at [397, 171] on span "Select an option" at bounding box center [394, 168] width 7 height 7
click at [397, 171] on input "Select an option" at bounding box center [394, 168] width 7 height 7
click at [240, 190] on span "Select an option" at bounding box center [240, 190] width 7 height 7
click at [240, 190] on input "Select an option" at bounding box center [240, 190] width 7 height 7
click at [400, 211] on label "Select an option" at bounding box center [396, 211] width 10 height 7
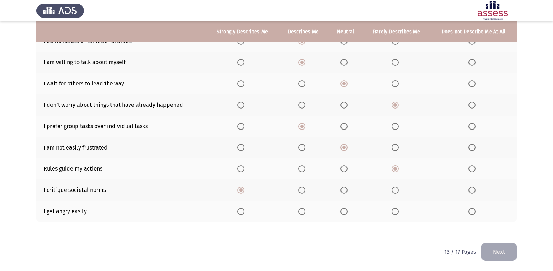
click at [398, 211] on input "Select an option" at bounding box center [394, 211] width 7 height 7
click at [473, 212] on span "Select an option" at bounding box center [471, 211] width 7 height 7
click at [473, 212] on input "Select an option" at bounding box center [471, 211] width 7 height 7
click at [495, 250] on button "Next" at bounding box center [498, 252] width 35 height 18
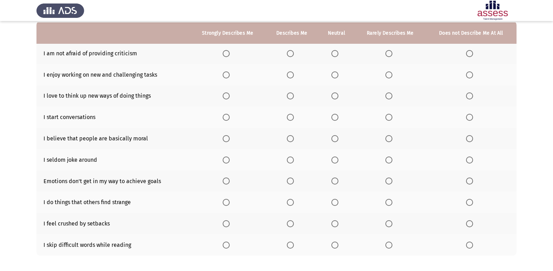
scroll to position [70, 0]
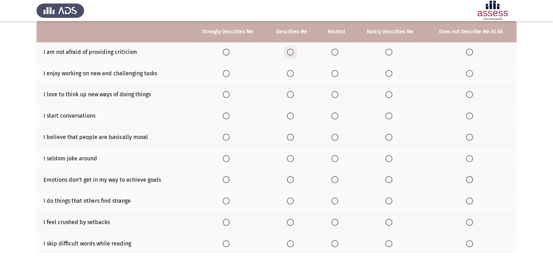
click at [294, 52] on span "Select an option" at bounding box center [290, 52] width 7 height 7
click at [294, 52] on input "Select an option" at bounding box center [290, 52] width 7 height 7
click at [294, 67] on th at bounding box center [292, 73] width 53 height 21
click at [290, 71] on span "Select an option" at bounding box center [290, 73] width 7 height 7
click at [290, 71] on input "Select an option" at bounding box center [290, 73] width 7 height 7
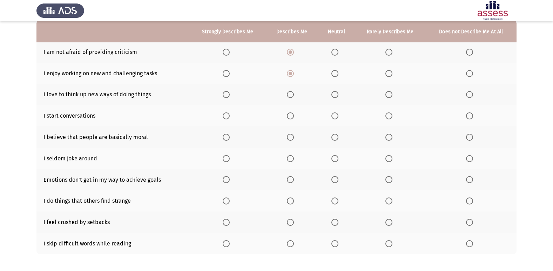
click at [295, 97] on label "Select an option" at bounding box center [292, 94] width 10 height 7
click at [294, 97] on input "Select an option" at bounding box center [290, 94] width 7 height 7
click at [294, 116] on span "Select an option" at bounding box center [290, 116] width 7 height 7
click at [294, 116] on input "Select an option" at bounding box center [290, 116] width 7 height 7
click at [333, 138] on span "Select an option" at bounding box center [334, 137] width 7 height 7
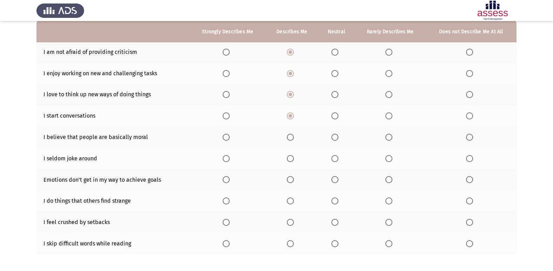
click at [333, 138] on input "Select an option" at bounding box center [334, 137] width 7 height 7
click at [335, 166] on th at bounding box center [336, 158] width 36 height 21
click at [336, 161] on span "Select an option" at bounding box center [334, 158] width 7 height 7
click at [336, 161] on input "Select an option" at bounding box center [334, 158] width 7 height 7
click at [289, 137] on span "Select an option" at bounding box center [290, 137] width 7 height 7
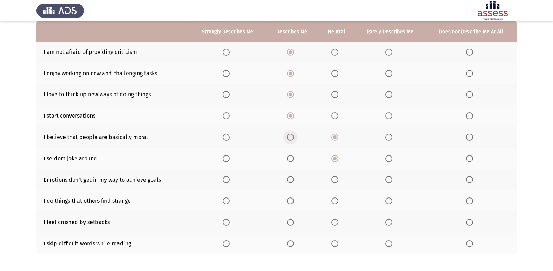
click at [289, 137] on input "Select an option" at bounding box center [290, 137] width 7 height 7
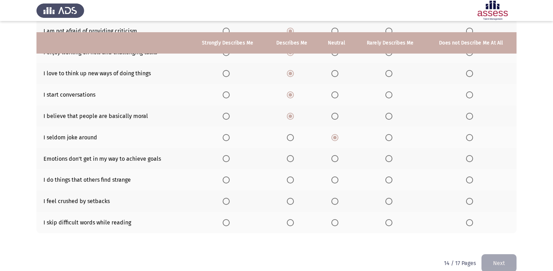
scroll to position [102, 0]
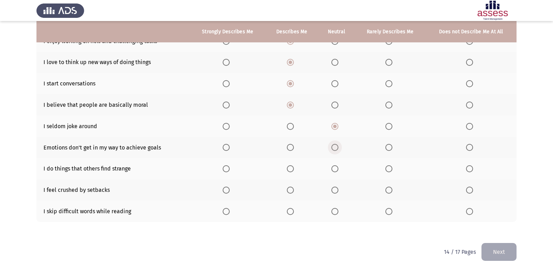
click at [338, 148] on span "Select an option" at bounding box center [334, 147] width 7 height 7
click at [338, 148] on input "Select an option" at bounding box center [334, 147] width 7 height 7
click at [228, 168] on span "Select an option" at bounding box center [226, 168] width 7 height 7
click at [228, 168] on input "Select an option" at bounding box center [226, 168] width 7 height 7
click at [392, 192] on span "Select an option" at bounding box center [388, 190] width 7 height 7
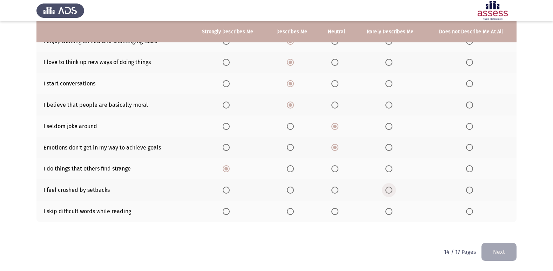
click at [392, 192] on input "Select an option" at bounding box center [388, 190] width 7 height 7
click at [333, 212] on span "Select an option" at bounding box center [334, 211] width 7 height 7
click at [333, 212] on input "Select an option" at bounding box center [334, 211] width 7 height 7
click at [387, 210] on span "Select an option" at bounding box center [388, 211] width 7 height 7
click at [387, 210] on input "Select an option" at bounding box center [388, 211] width 7 height 7
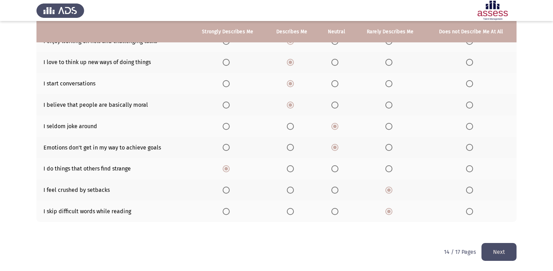
click at [491, 247] on button "Next" at bounding box center [498, 252] width 35 height 18
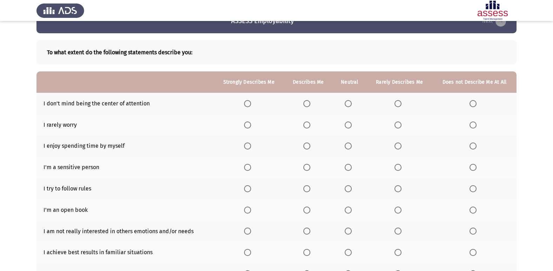
scroll to position [35, 0]
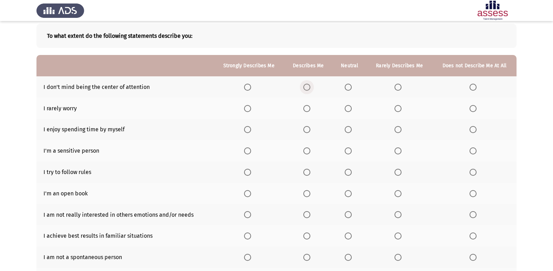
click at [305, 87] on span "Select an option" at bounding box center [306, 87] width 7 height 7
click at [305, 87] on input "Select an option" at bounding box center [306, 87] width 7 height 7
click at [350, 84] on span "Select an option" at bounding box center [348, 87] width 7 height 7
click at [350, 84] on input "Select an option" at bounding box center [348, 87] width 7 height 7
click at [401, 109] on span "Select an option" at bounding box center [397, 108] width 7 height 7
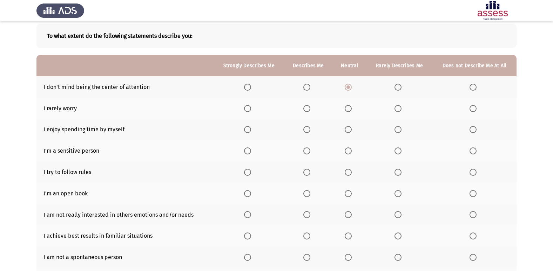
click at [401, 109] on input "Select an option" at bounding box center [397, 108] width 7 height 7
click at [309, 130] on span "Select an option" at bounding box center [306, 129] width 7 height 7
click at [309, 130] on input "Select an option" at bounding box center [306, 129] width 7 height 7
click at [308, 150] on span "Select an option" at bounding box center [306, 151] width 7 height 7
click at [308, 150] on input "Select an option" at bounding box center [306, 151] width 7 height 7
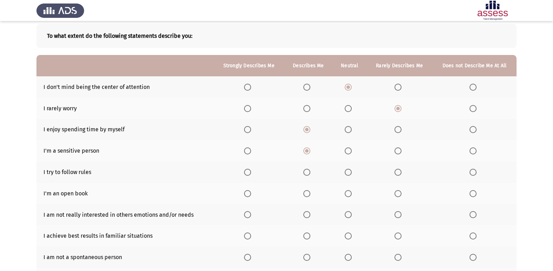
click at [308, 171] on span "Select an option" at bounding box center [306, 172] width 7 height 7
click at [308, 171] on input "Select an option" at bounding box center [306, 172] width 7 height 7
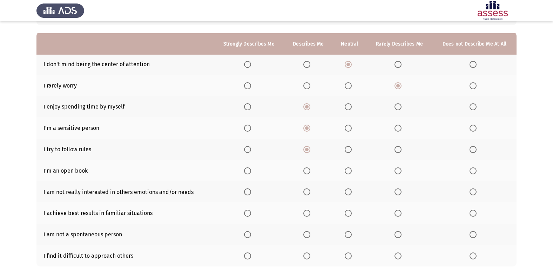
scroll to position [70, 0]
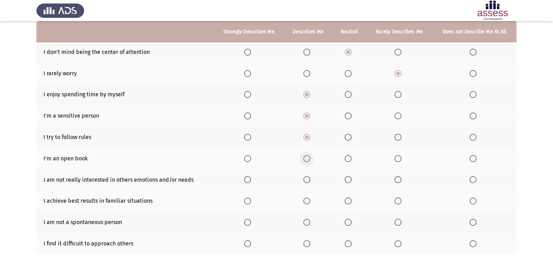
click at [310, 162] on span "Select an option" at bounding box center [306, 158] width 7 height 7
click at [310, 162] on input "Select an option" at bounding box center [306, 158] width 7 height 7
click at [395, 181] on span "Select an option" at bounding box center [397, 179] width 7 height 7
click at [395, 181] on input "Select an option" at bounding box center [397, 179] width 7 height 7
click at [308, 199] on span "Select an option" at bounding box center [306, 201] width 7 height 7
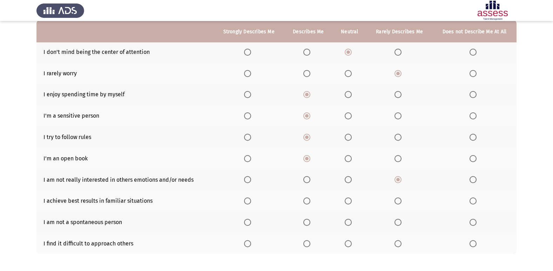
click at [308, 199] on input "Select an option" at bounding box center [306, 201] width 7 height 7
click at [401, 223] on span "Select an option" at bounding box center [397, 222] width 7 height 7
click at [401, 223] on input "Select an option" at bounding box center [397, 222] width 7 height 7
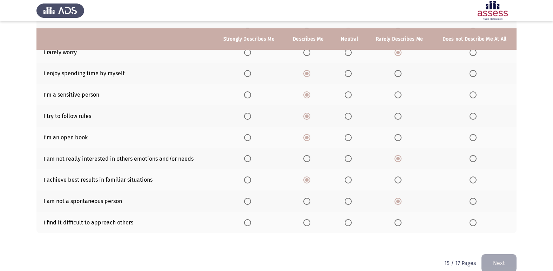
scroll to position [102, 0]
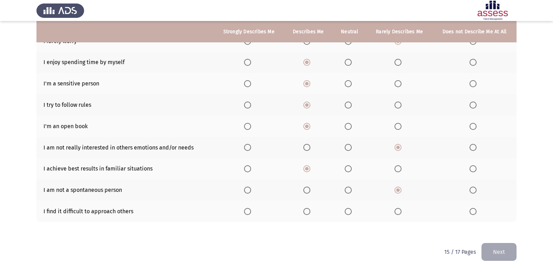
click at [396, 209] on span "Select an option" at bounding box center [397, 211] width 7 height 7
click at [396, 209] on input "Select an option" at bounding box center [397, 211] width 7 height 7
click at [503, 252] on button "Next" at bounding box center [498, 252] width 35 height 18
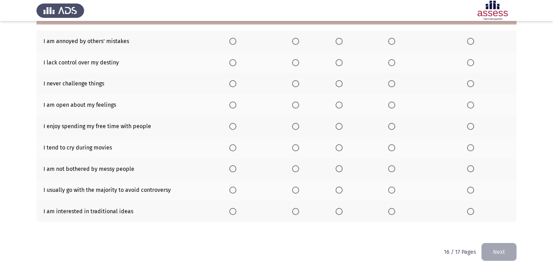
scroll to position [46, 0]
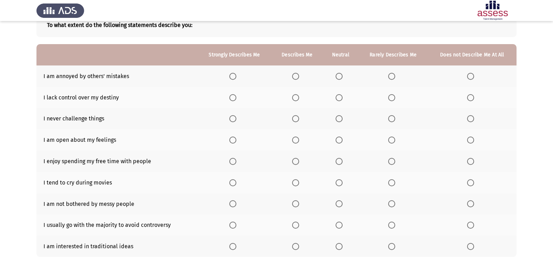
click at [337, 75] on span "Select an option" at bounding box center [338, 76] width 7 height 7
click at [337, 75] on input "Select an option" at bounding box center [338, 76] width 7 height 7
click at [394, 99] on span "Select an option" at bounding box center [391, 97] width 7 height 7
click at [394, 99] on input "Select an option" at bounding box center [391, 97] width 7 height 7
click at [393, 116] on span "Select an option" at bounding box center [391, 118] width 7 height 7
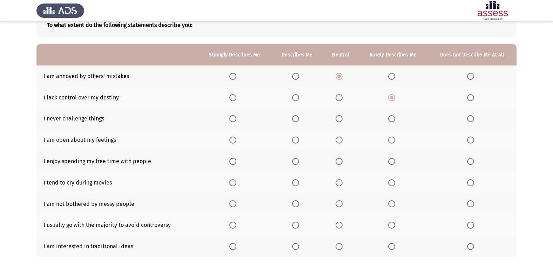
click at [393, 116] on input "Select an option" at bounding box center [391, 118] width 7 height 7
click at [342, 143] on span "Select an option" at bounding box center [338, 140] width 7 height 7
click at [342, 143] on input "Select an option" at bounding box center [338, 140] width 7 height 7
click at [340, 161] on span "Select an option" at bounding box center [338, 161] width 7 height 7
click at [340, 161] on input "Select an option" at bounding box center [338, 161] width 7 height 7
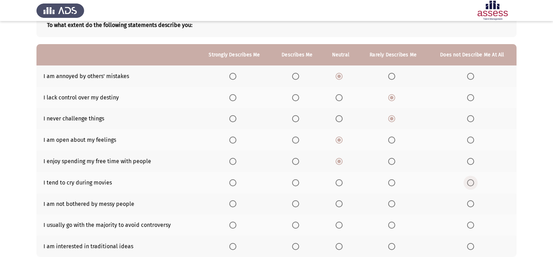
click at [474, 183] on label "Select an option" at bounding box center [472, 182] width 10 height 7
click at [474, 183] on input "Select an option" at bounding box center [470, 182] width 7 height 7
click at [338, 206] on span "Select an option" at bounding box center [338, 203] width 7 height 7
click at [338, 206] on input "Select an option" at bounding box center [338, 203] width 7 height 7
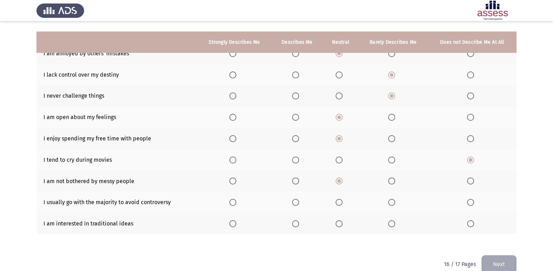
scroll to position [81, 0]
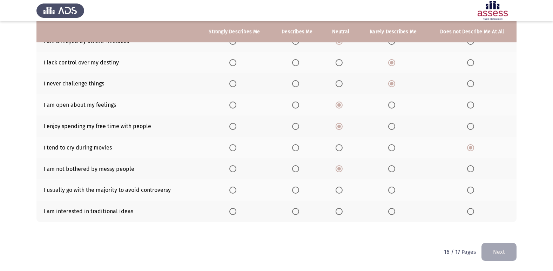
click at [337, 192] on span "Select an option" at bounding box center [338, 190] width 7 height 7
click at [337, 192] on input "Select an option" at bounding box center [338, 190] width 7 height 7
click at [396, 212] on label "Select an option" at bounding box center [393, 211] width 10 height 7
click at [395, 212] on input "Select an option" at bounding box center [391, 211] width 7 height 7
click at [502, 257] on button "Next" at bounding box center [498, 252] width 35 height 18
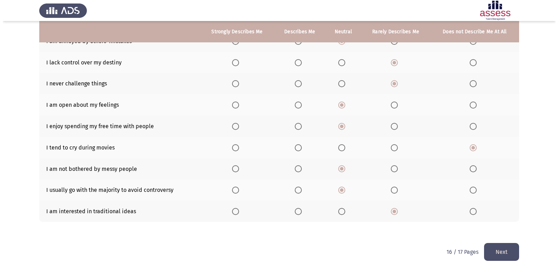
scroll to position [0, 0]
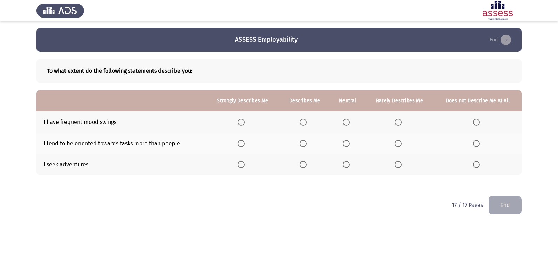
click at [304, 124] on span "Select an option" at bounding box center [303, 122] width 7 height 7
click at [304, 124] on input "Select an option" at bounding box center [303, 122] width 7 height 7
click at [349, 146] on span "Select an option" at bounding box center [346, 143] width 7 height 7
click at [349, 146] on input "Select an option" at bounding box center [346, 143] width 7 height 7
click at [349, 165] on span "Select an option" at bounding box center [346, 164] width 7 height 7
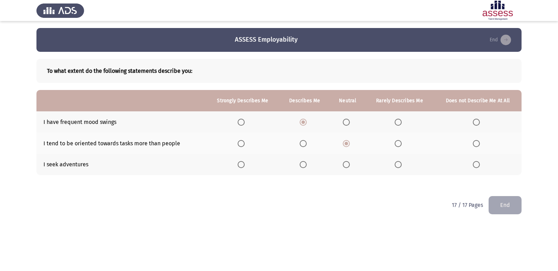
click at [349, 165] on input "Select an option" at bounding box center [346, 164] width 7 height 7
click at [509, 205] on button "End" at bounding box center [505, 205] width 33 height 18
